Goal: Transaction & Acquisition: Purchase product/service

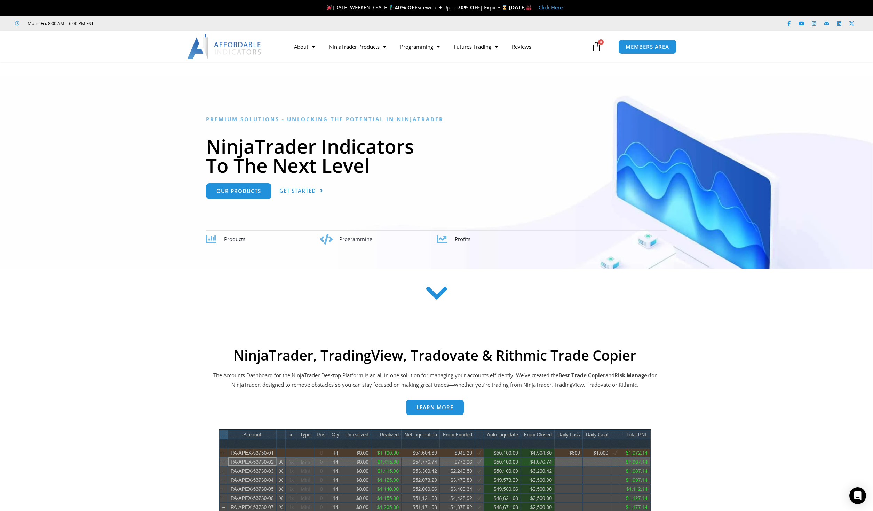
click at [444, 357] on h2 "NinjaTrader, TradingView, Tradovate & Rithmic Trade Copier" at bounding box center [435, 355] width 446 height 17
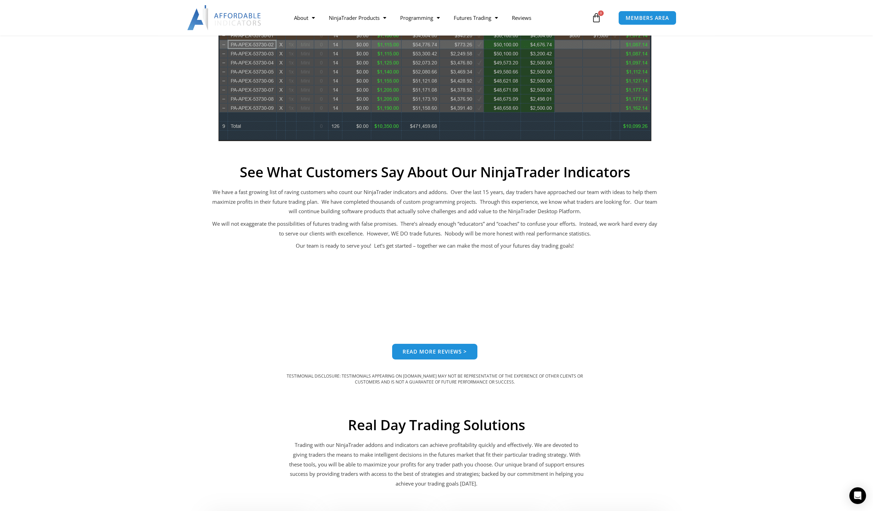
scroll to position [497, 0]
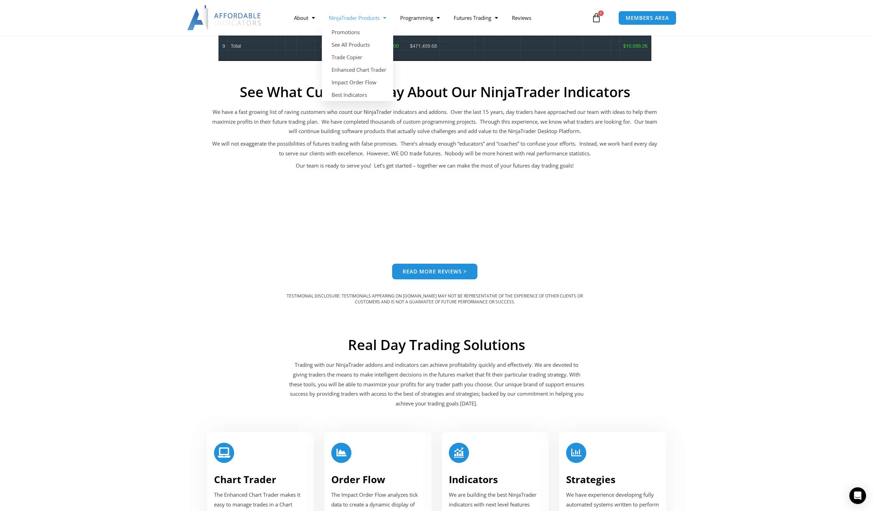
click at [363, 17] on link "NinjaTrader Products" at bounding box center [357, 18] width 71 height 16
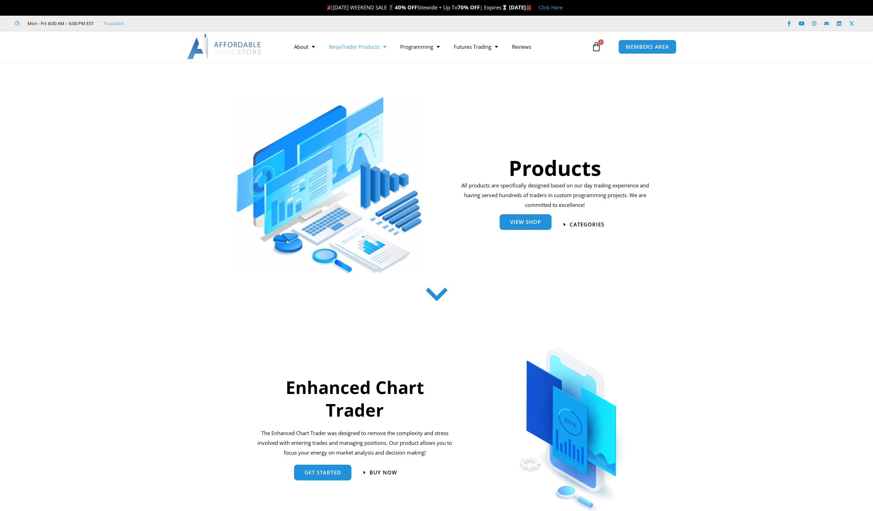
click at [541, 222] on link "View Shop" at bounding box center [526, 222] width 52 height 16
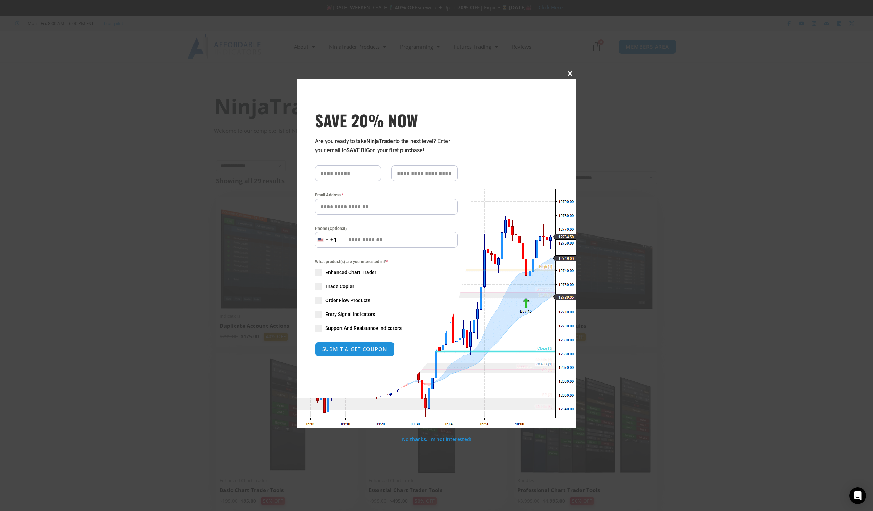
click at [572, 73] on span at bounding box center [570, 73] width 11 height 4
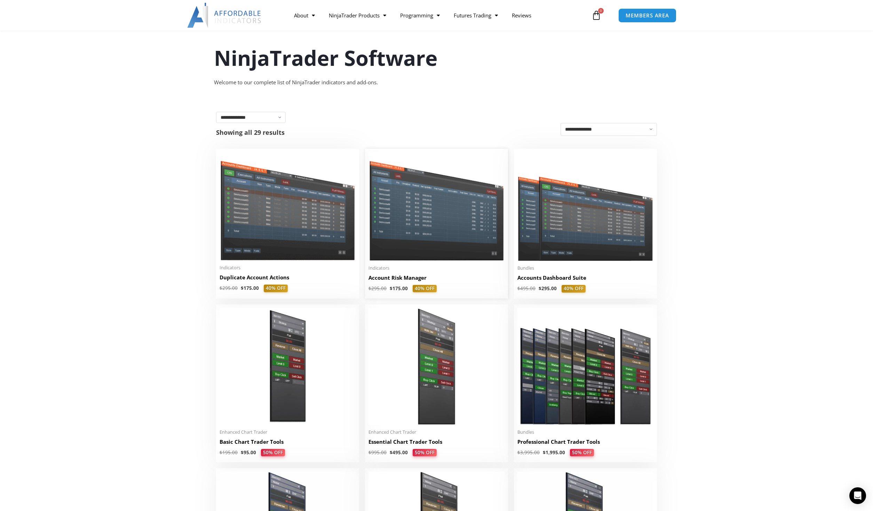
scroll to position [107, 0]
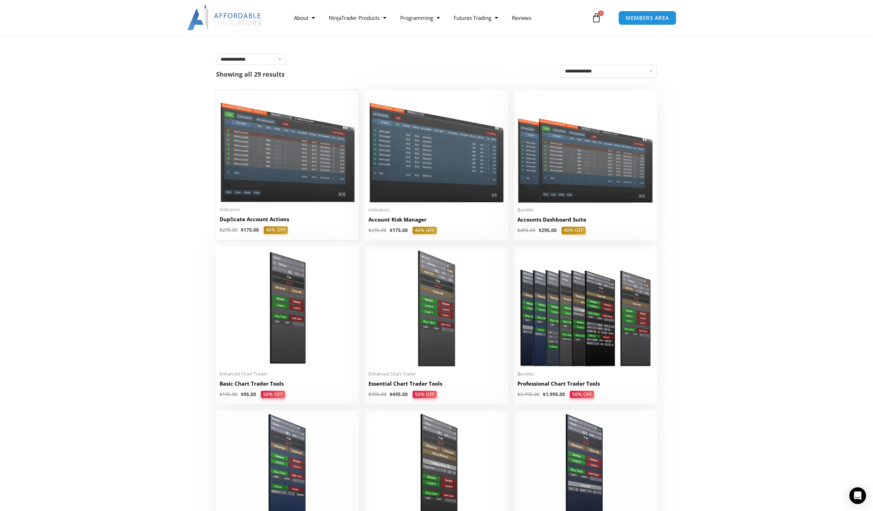
click at [278, 156] on img at bounding box center [288, 148] width 136 height 108
